Goal: Task Accomplishment & Management: Manage account settings

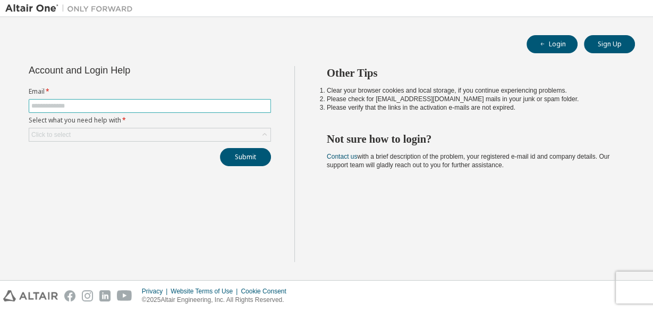
click at [189, 106] on input "text" at bounding box center [149, 106] width 237 height 9
type input "**********"
click at [131, 130] on div "Click to select" at bounding box center [149, 134] width 241 height 13
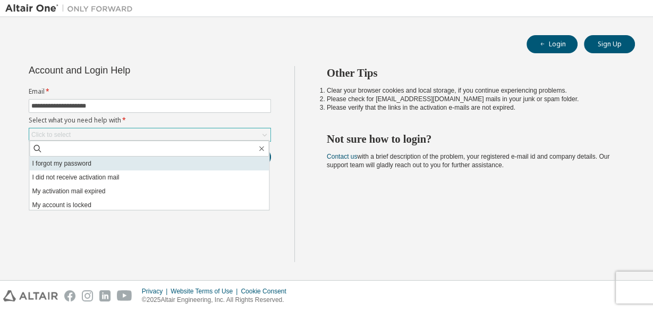
click at [114, 159] on li "I forgot my password" at bounding box center [149, 163] width 240 height 14
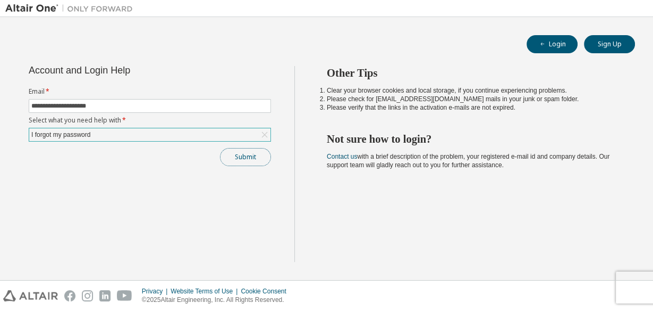
click at [227, 154] on button "Submit" at bounding box center [245, 157] width 51 height 18
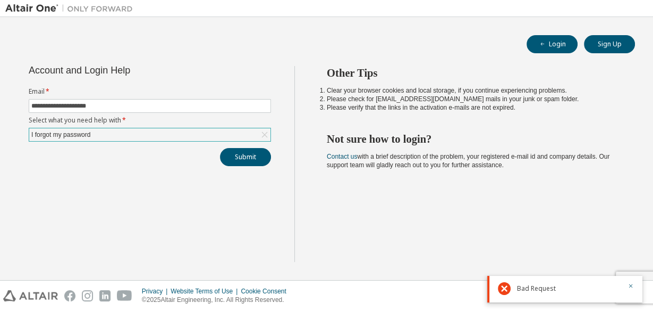
click at [581, 265] on div "**********" at bounding box center [326, 170] width 643 height 208
click at [630, 283] on icon "button" at bounding box center [631, 285] width 6 height 6
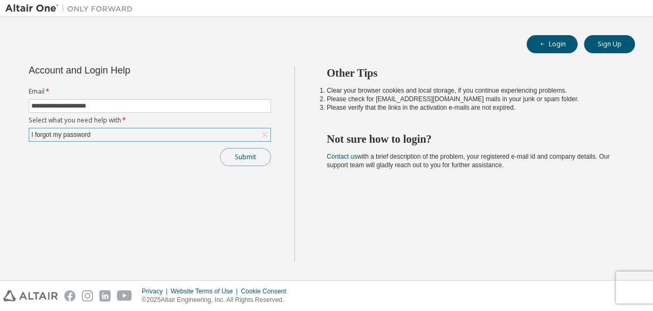
click at [255, 158] on button "Submit" at bounding box center [245, 157] width 51 height 18
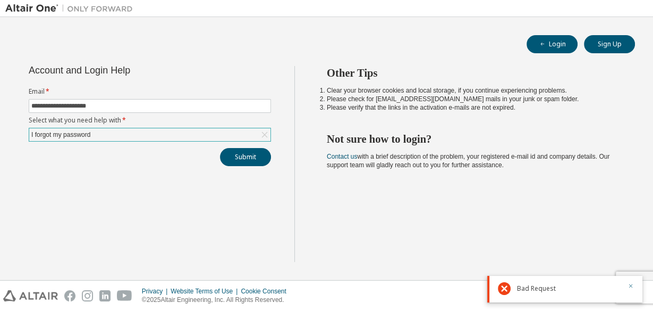
click at [633, 287] on icon "button" at bounding box center [631, 285] width 6 height 6
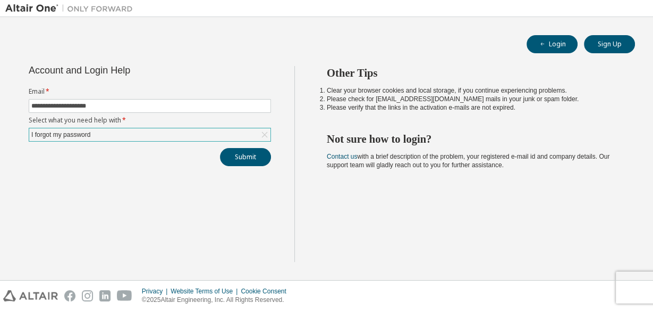
click at [373, 153] on span "Contact us with a brief description of the problem, your registered e-mail id a…" at bounding box center [468, 161] width 283 height 16
click at [375, 91] on li "Clear your browser cookies and local storage, if you continue experiencing prob…" at bounding box center [471, 90] width 289 height 9
click at [434, 106] on li "Please verify that the links in the activation e-mails are not expired." at bounding box center [471, 107] width 289 height 9
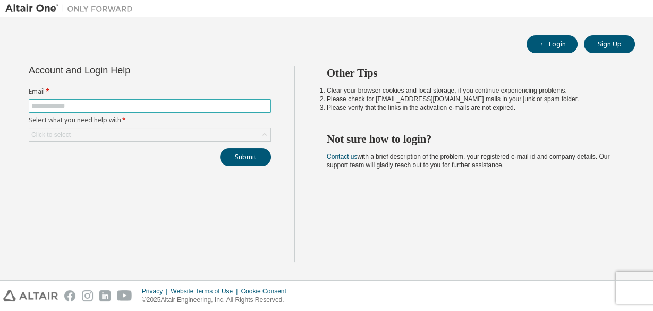
click at [131, 107] on input "text" at bounding box center [149, 106] width 237 height 9
type input "**********"
click at [119, 129] on div "Click to select" at bounding box center [149, 134] width 241 height 13
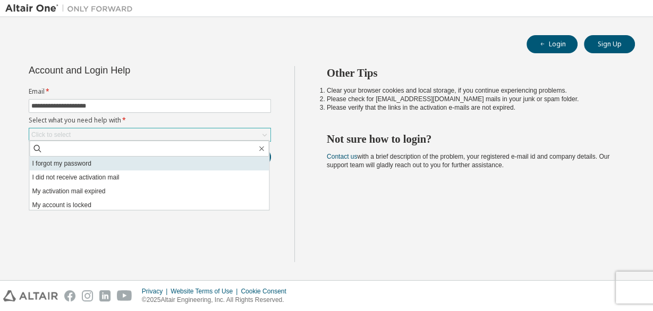
click at [103, 163] on li "I forgot my password" at bounding box center [149, 163] width 240 height 14
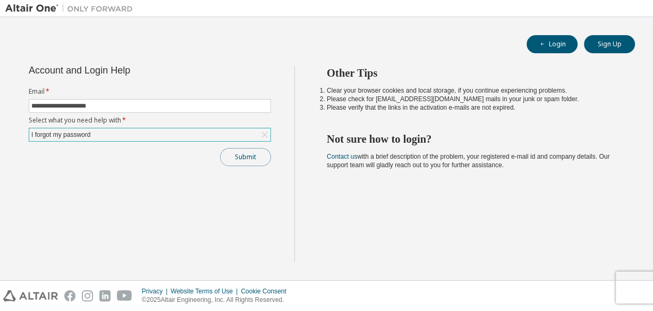
click at [252, 149] on button "Submit" at bounding box center [245, 157] width 51 height 18
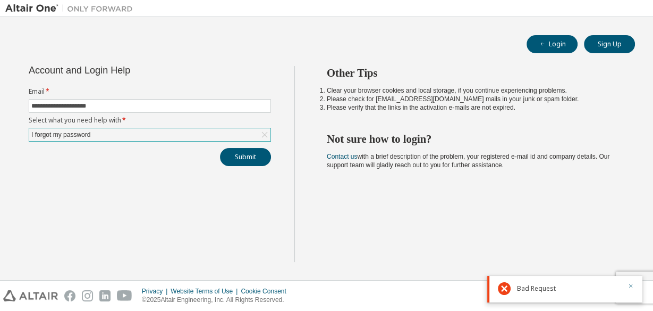
click at [632, 286] on icon "button" at bounding box center [632, 286] width 4 height 4
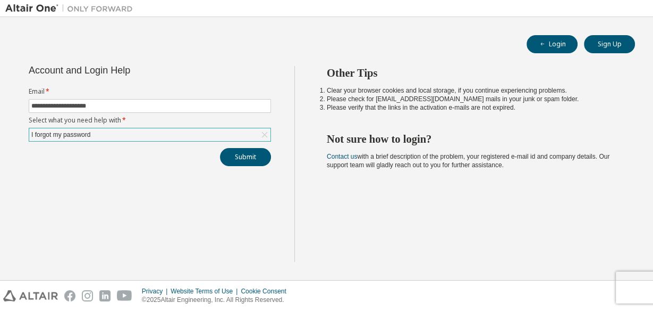
click at [634, 286] on div "Privacy Website Terms of Use Cookie Consent © 2025 Altair Engineering, Inc. All…" at bounding box center [326, 295] width 653 height 30
click at [622, 290] on div "Privacy Website Terms of Use Cookie Consent © 2025 Altair Engineering, Inc. All…" at bounding box center [326, 295] width 653 height 30
click at [627, 283] on div "Privacy Website Terms of Use Cookie Consent © 2025 Altair Engineering, Inc. All…" at bounding box center [326, 295] width 653 height 30
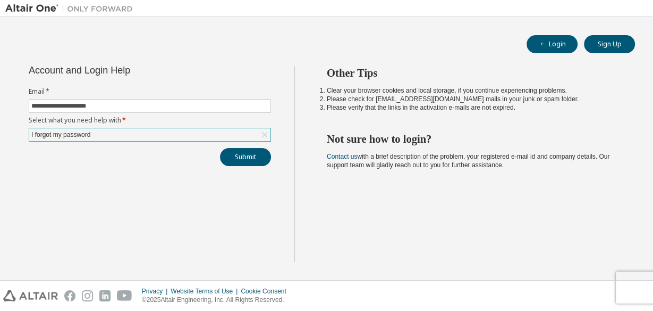
click at [627, 283] on div "Privacy Website Terms of Use Cookie Consent © 2025 Altair Engineering, Inc. All…" at bounding box center [326, 295] width 653 height 30
click at [652, 283] on div "Privacy Website Terms of Use Cookie Consent © 2025 Altair Engineering, Inc. All…" at bounding box center [326, 295] width 653 height 30
click at [340, 156] on link "Contact us" at bounding box center [342, 156] width 30 height 7
click at [462, 184] on div "Other Tips Clear your browser cookies and local storage, if you continue experi…" at bounding box center [472, 164] width 354 height 196
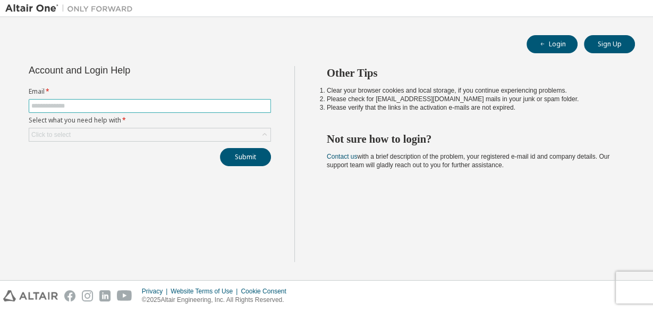
click at [168, 106] on input "text" at bounding box center [149, 106] width 237 height 9
type input "**********"
click at [108, 133] on div "Click to select" at bounding box center [149, 134] width 241 height 13
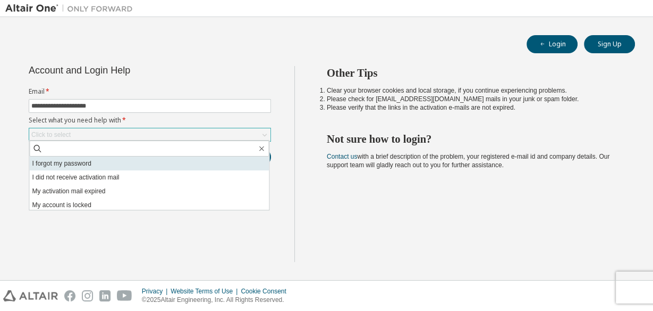
click at [222, 164] on li "I forgot my password" at bounding box center [149, 163] width 240 height 14
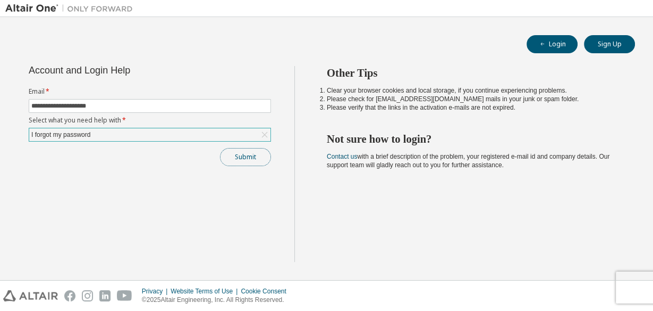
click at [233, 156] on button "Submit" at bounding box center [245, 157] width 51 height 18
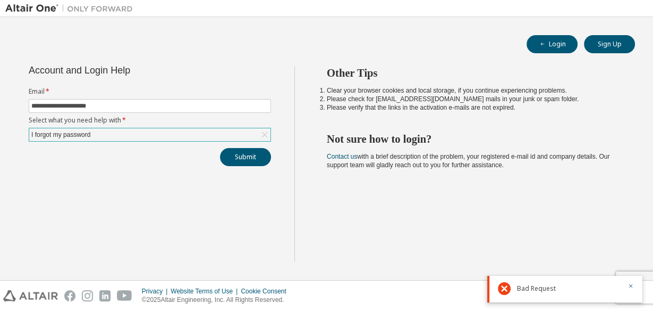
click at [282, 117] on div "**********" at bounding box center [149, 164] width 289 height 196
click at [630, 284] on icon "button" at bounding box center [632, 286] width 4 height 4
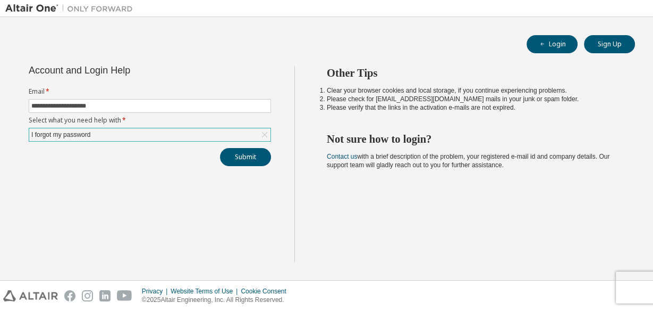
click at [440, 204] on div "Other Tips Clear your browser cookies and local storage, if you continue experi…" at bounding box center [472, 164] width 354 height 196
click at [427, 176] on div "Other Tips Clear your browser cookies and local storage, if you continue experi…" at bounding box center [472, 164] width 354 height 196
